Goal: Browse casually

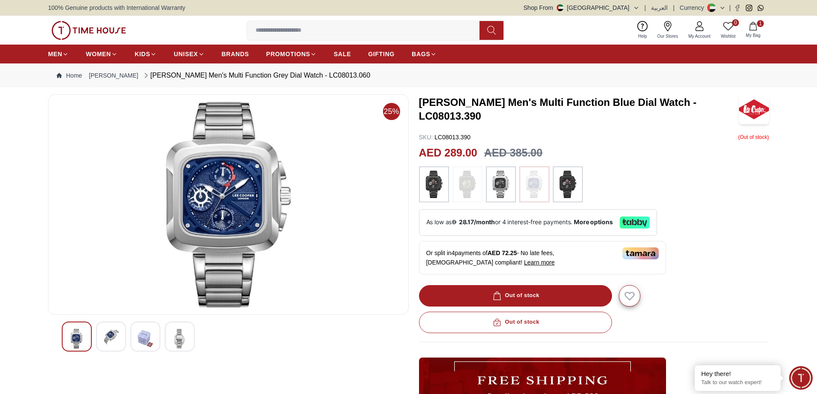
click at [141, 333] on img at bounding box center [145, 339] width 15 height 20
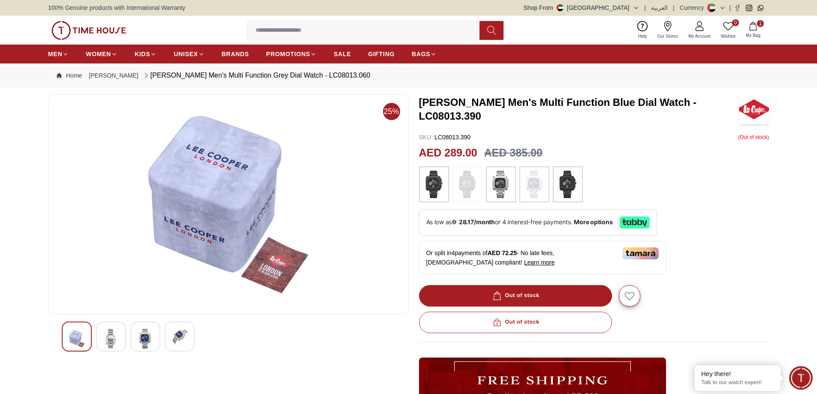
click at [100, 333] on div at bounding box center [111, 337] width 30 height 30
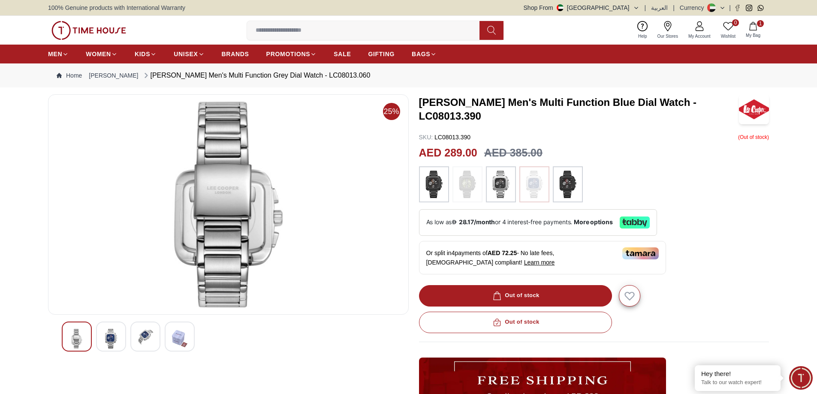
click at [87, 332] on div at bounding box center [77, 337] width 30 height 30
